Goal: Check status: Check status

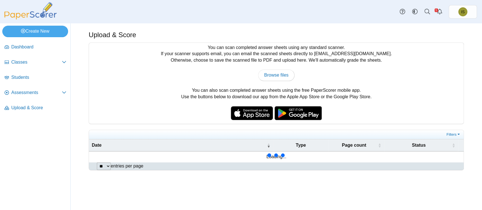
click at [34, 85] on li "Students" at bounding box center [35, 78] width 66 height 15
click at [30, 91] on span "Assessments" at bounding box center [36, 93] width 51 height 6
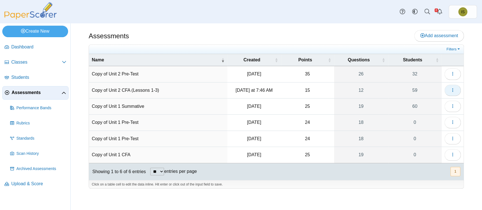
click at [449, 90] on button "button" at bounding box center [452, 90] width 16 height 11
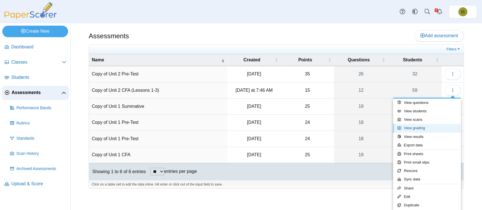
click at [433, 127] on link "View grading" at bounding box center [427, 128] width 68 height 8
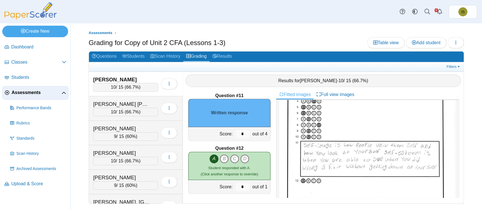
scroll to position [68, 0]
